Goal: Information Seeking & Learning: Learn about a topic

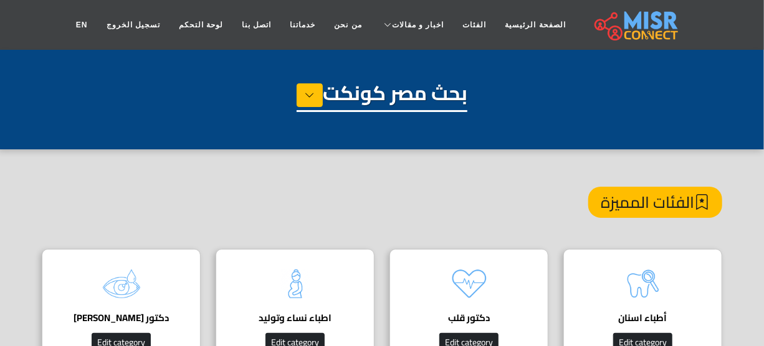
click at [470, 87] on link "حوادث" at bounding box center [455, 100] width 150 height 26
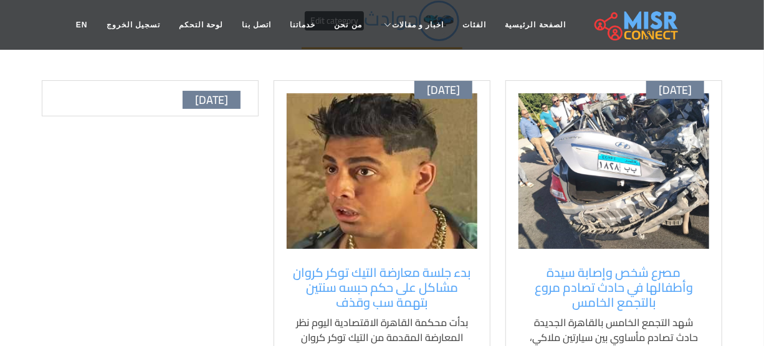
scroll to position [113, 0]
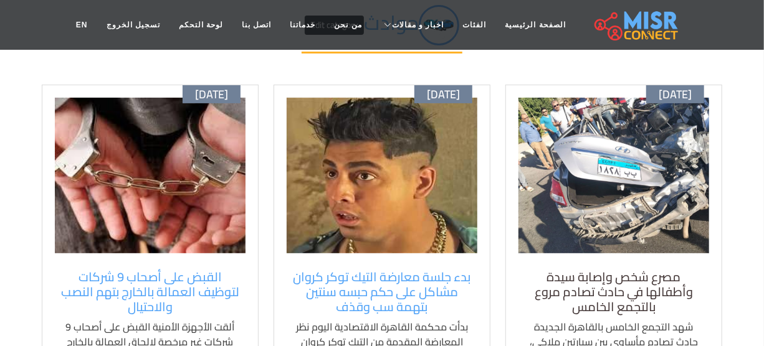
click at [565, 277] on h5 "مصرع شخص وإصابة سيدة وأطفالها في حادث تصادم مروع بالتجمع الخامس" at bounding box center [614, 292] width 178 height 45
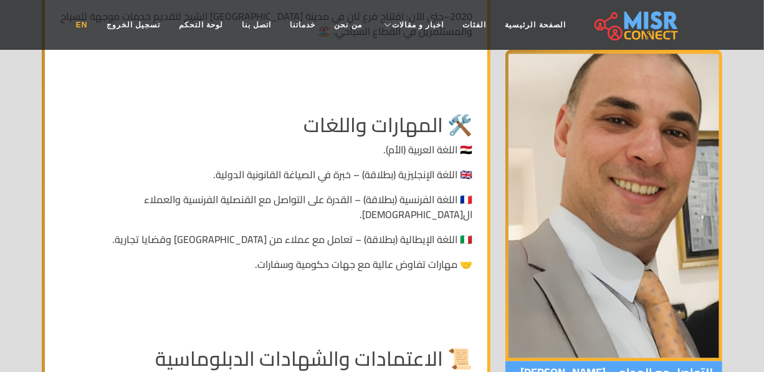
click at [97, 21] on link "EN" at bounding box center [82, 25] width 31 height 24
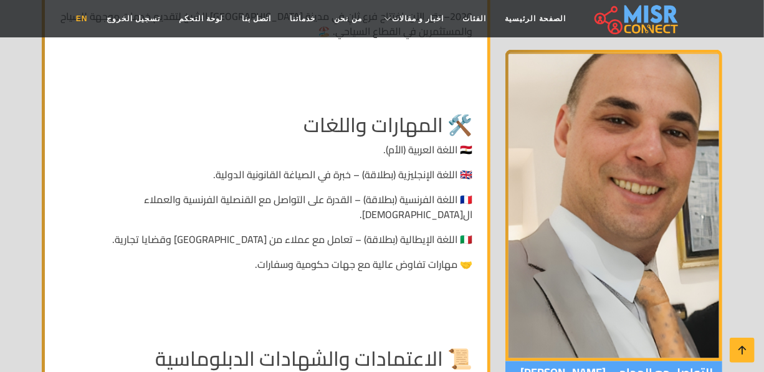
scroll to position [1312, 0]
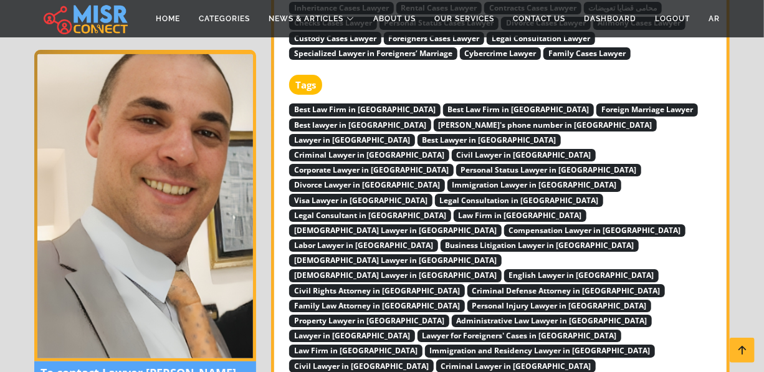
scroll to position [4048, 0]
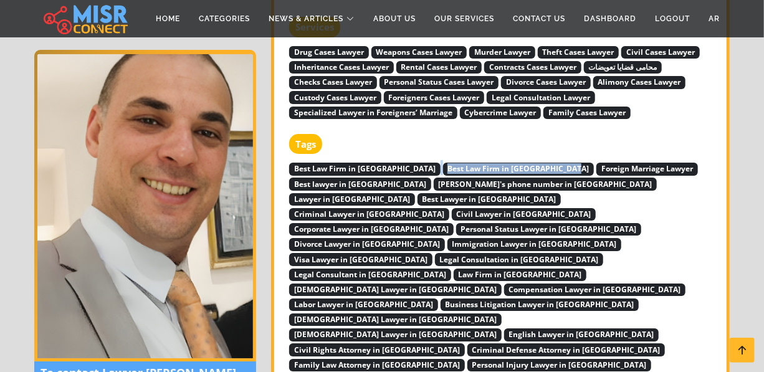
drag, startPoint x: 403, startPoint y: 123, endPoint x: 532, endPoint y: 127, distance: 129.0
click at [532, 134] on div "Tags Best Law Firm in Alexandria Best Law Firm in Sharm El-Sheikh Foreign Marri…" at bounding box center [501, 335] width 425 height 403
copy div "Best Law Firm in Sharm El-Sheikh"
